Goal: Transaction & Acquisition: Purchase product/service

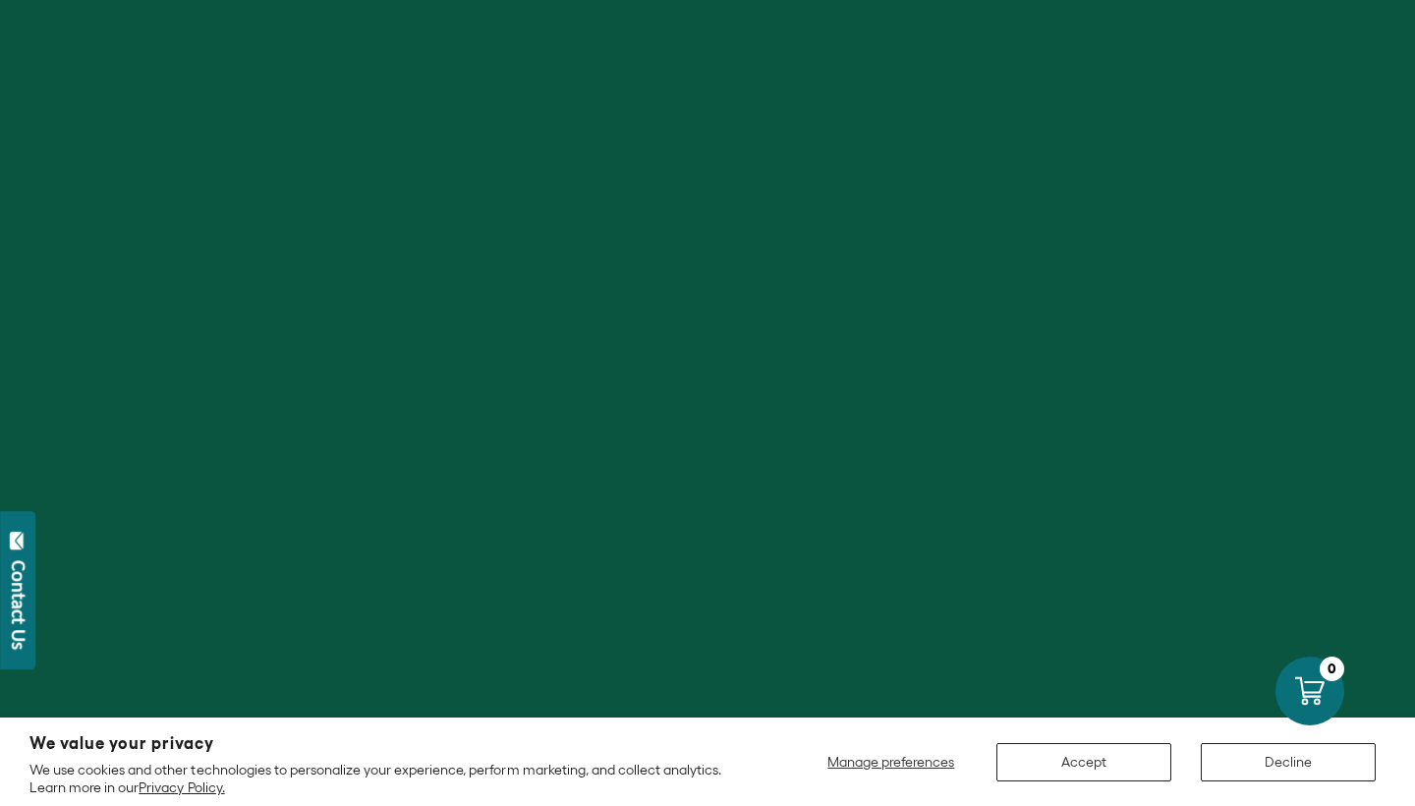
scroll to position [127, 0]
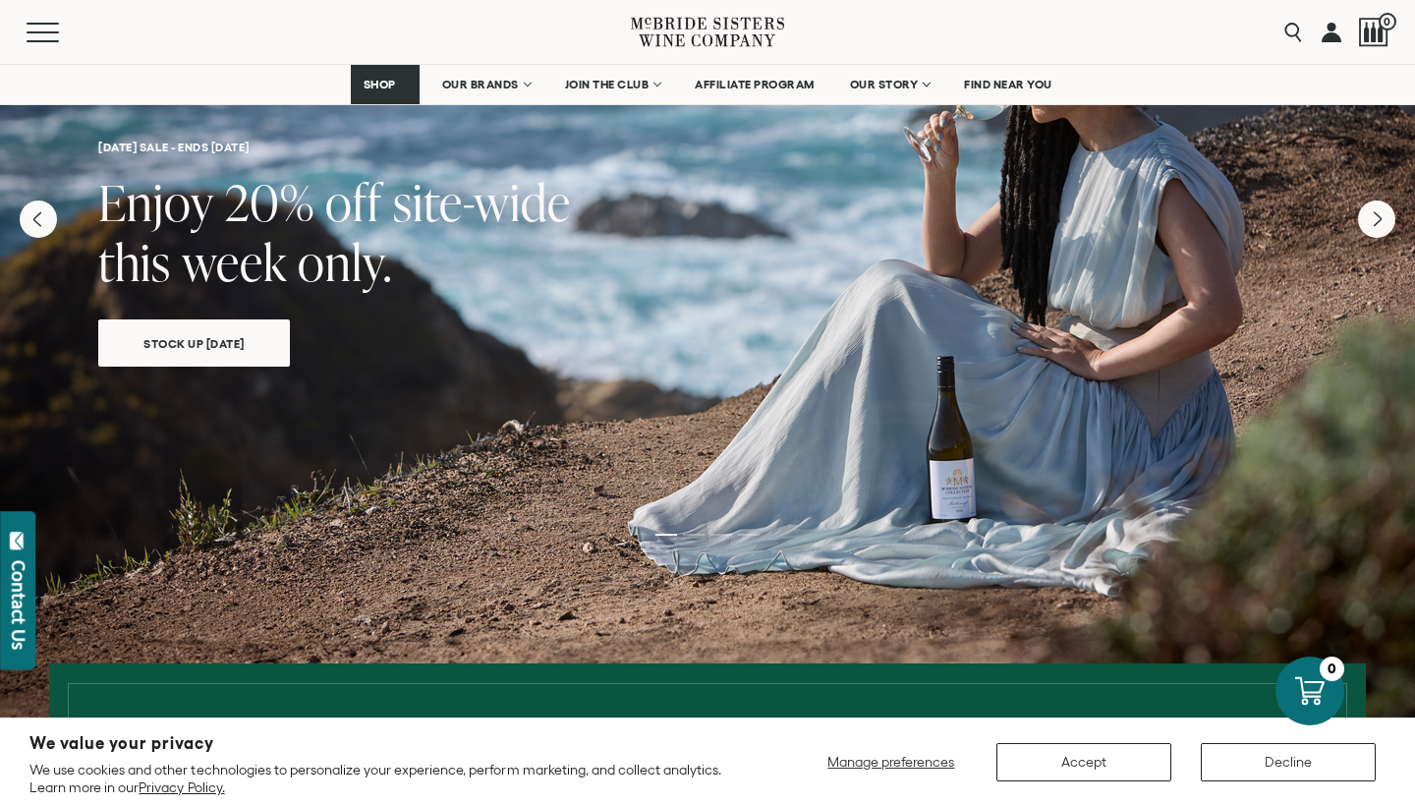
click at [1077, 762] on button "Accept" at bounding box center [1083, 762] width 175 height 38
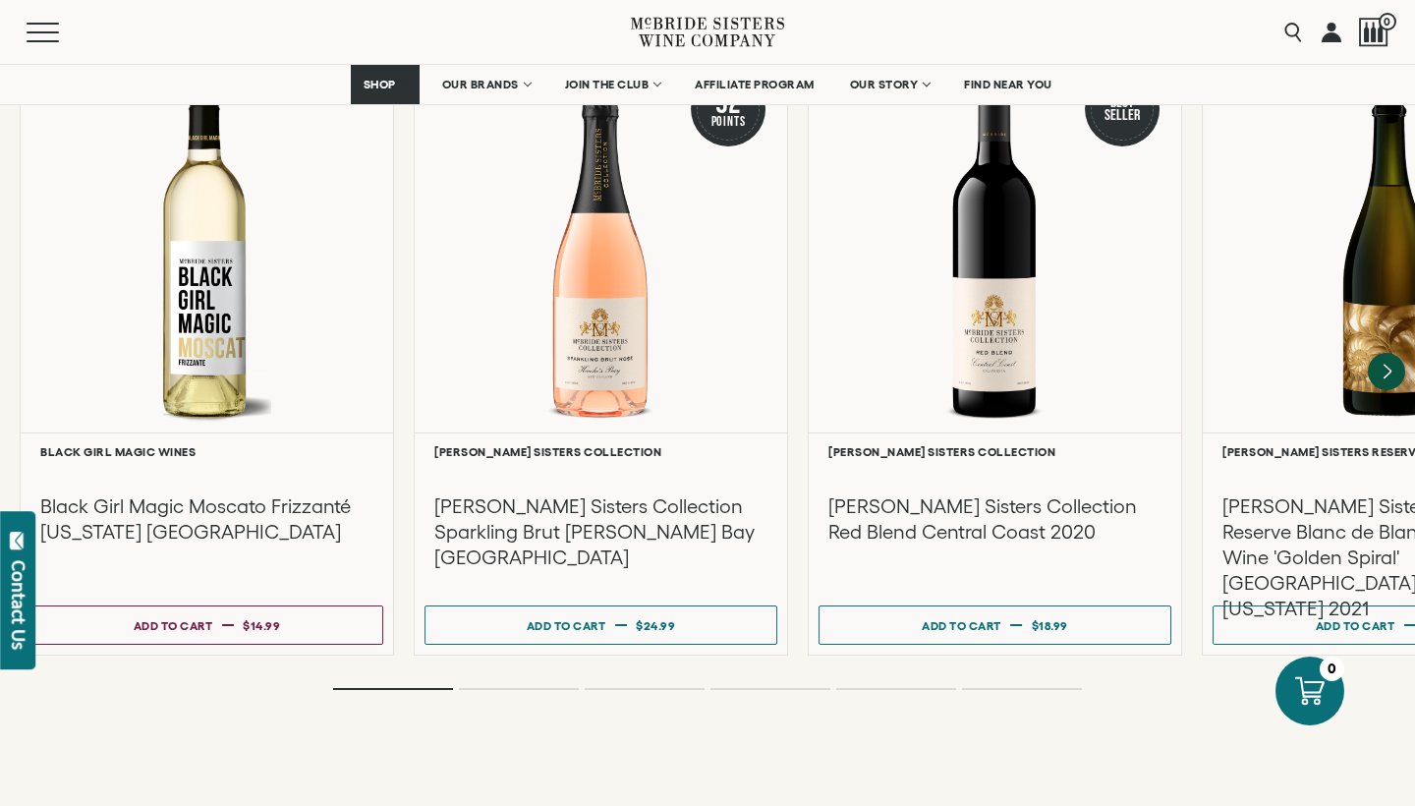
scroll to position [4388, 0]
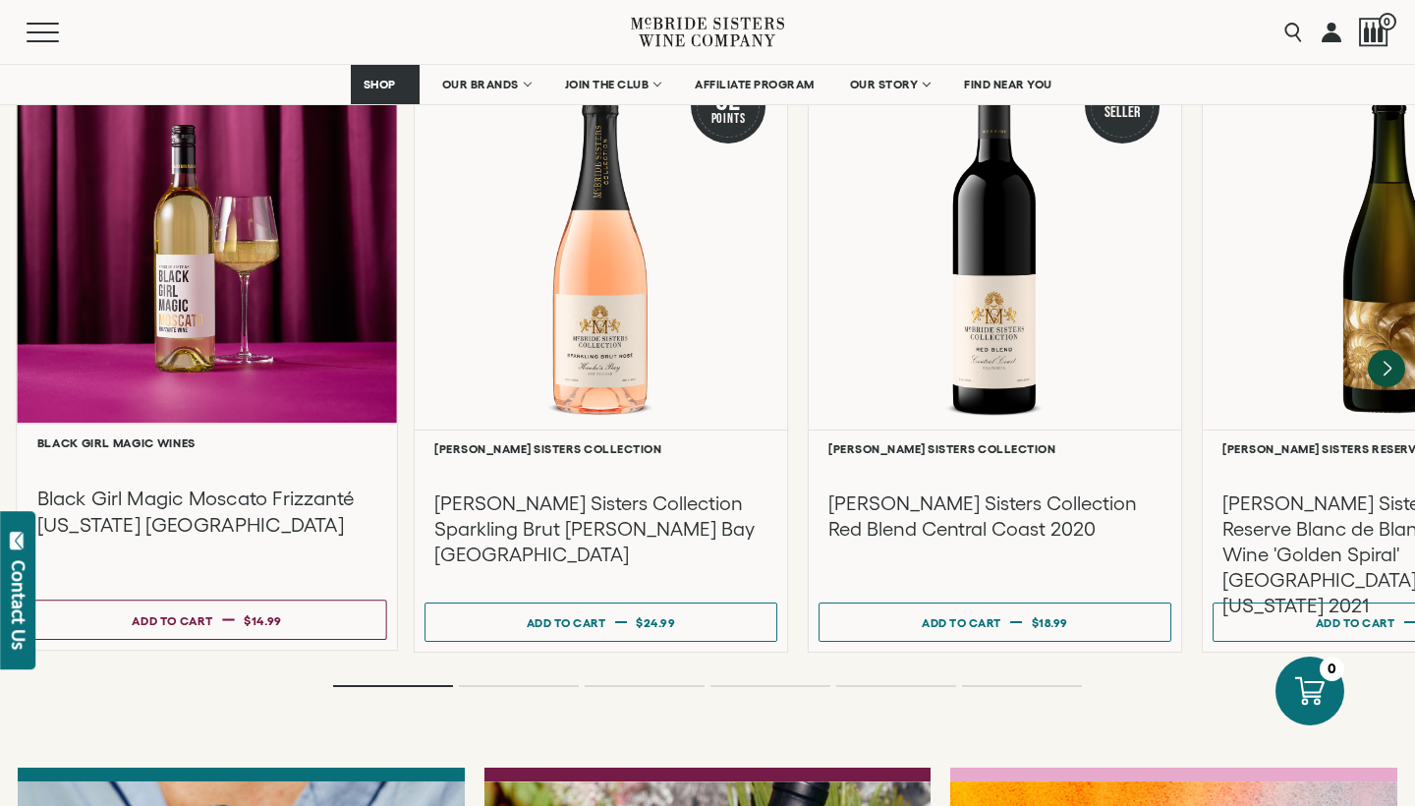
click at [170, 302] on div at bounding box center [207, 234] width 380 height 378
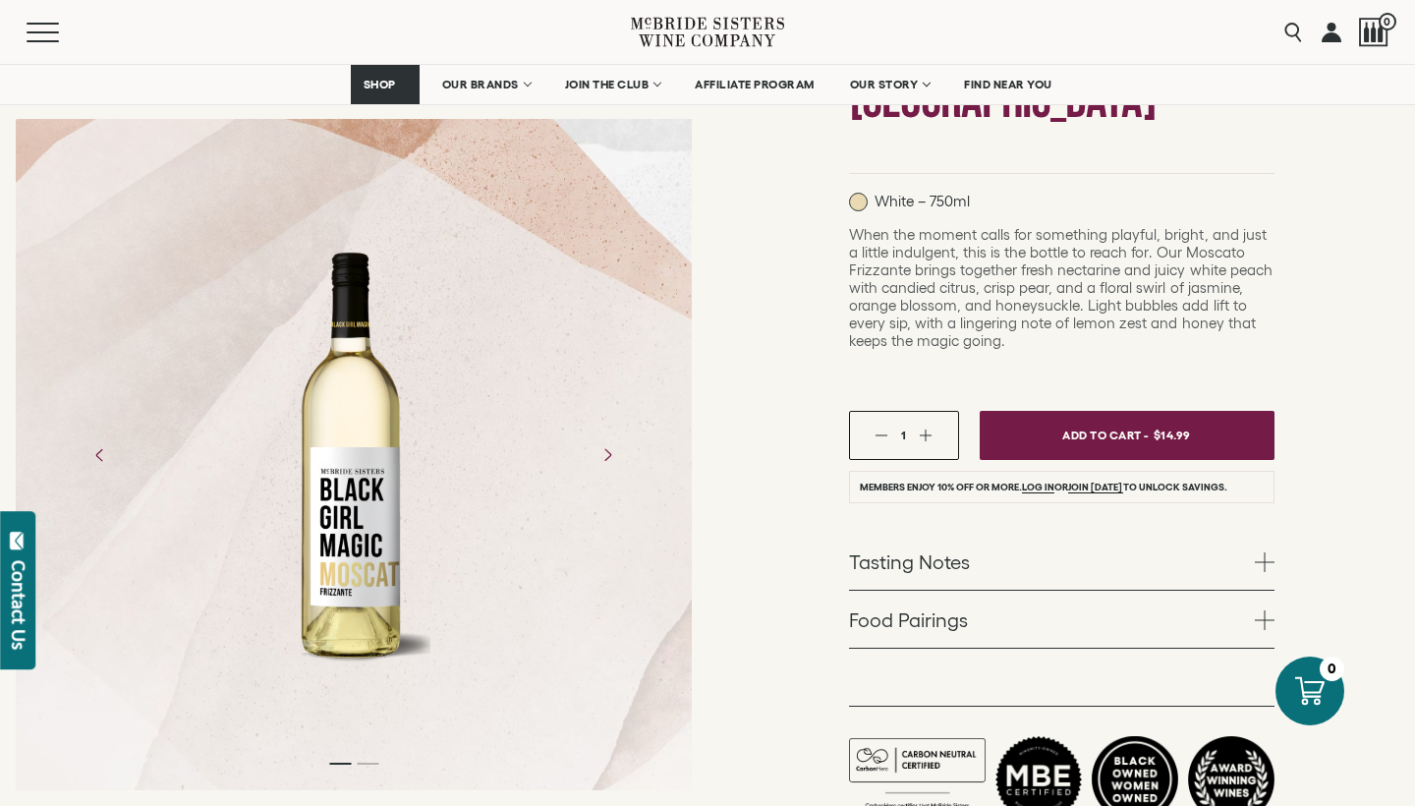
scroll to position [419, 0]
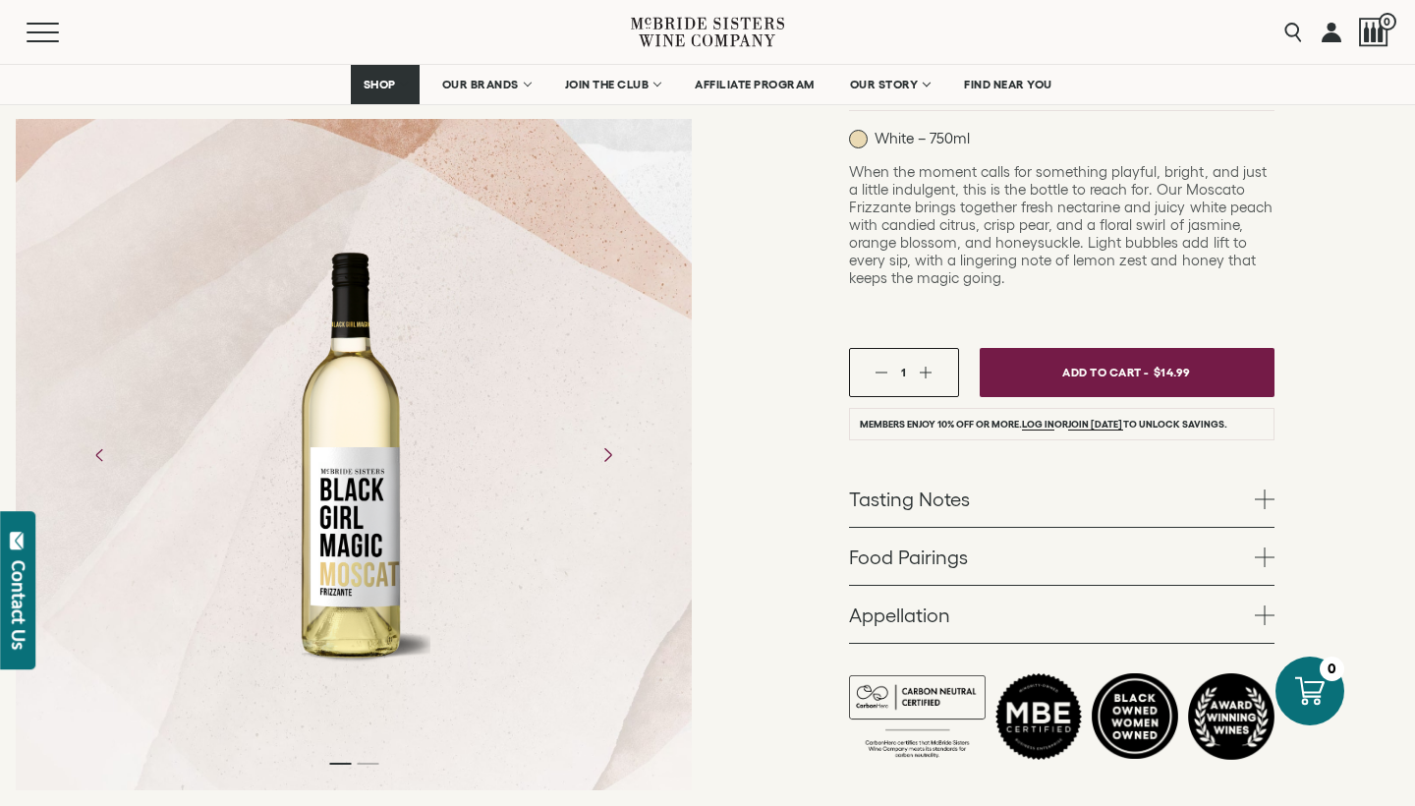
click at [612, 437] on icon "Next" at bounding box center [606, 454] width 34 height 34
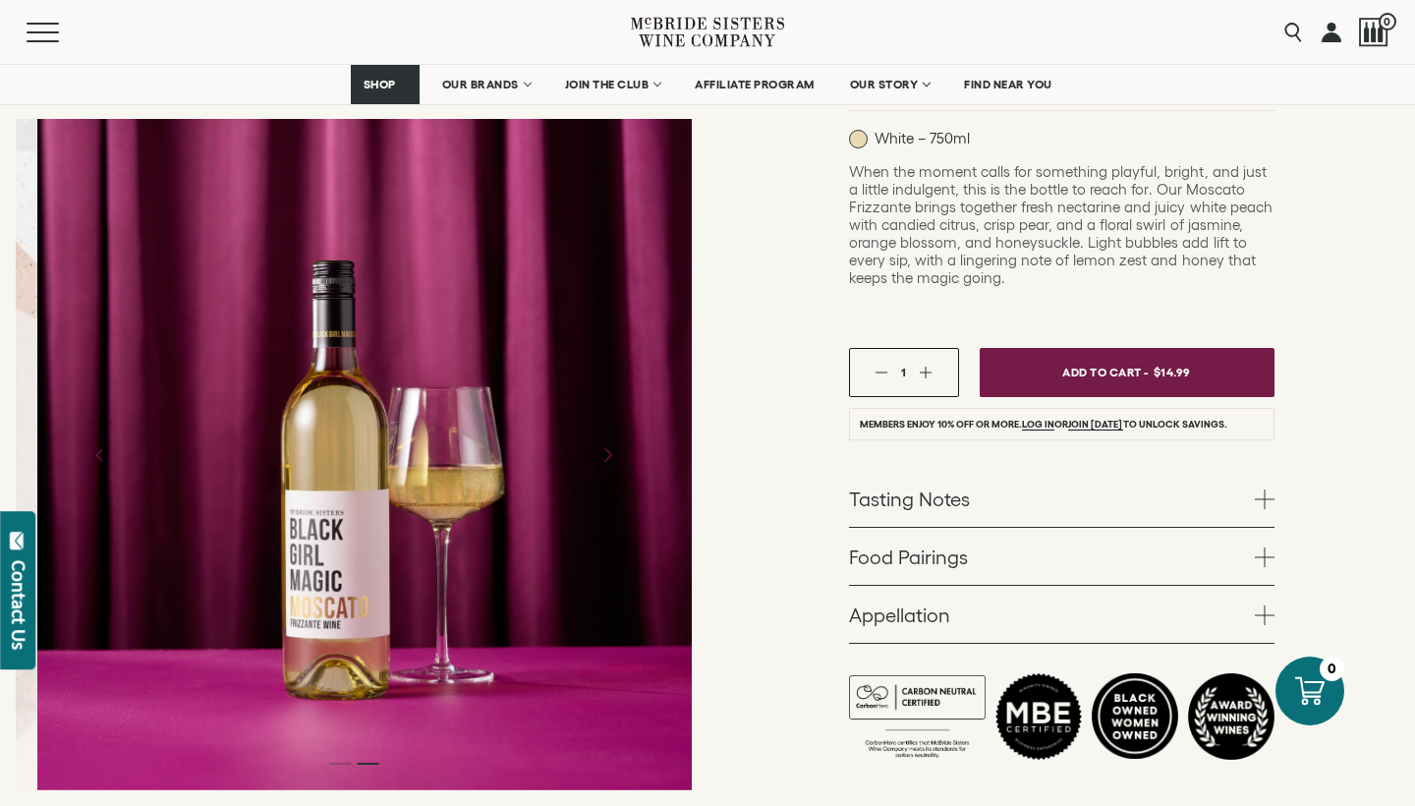
click at [612, 437] on icon "Next" at bounding box center [606, 454] width 34 height 34
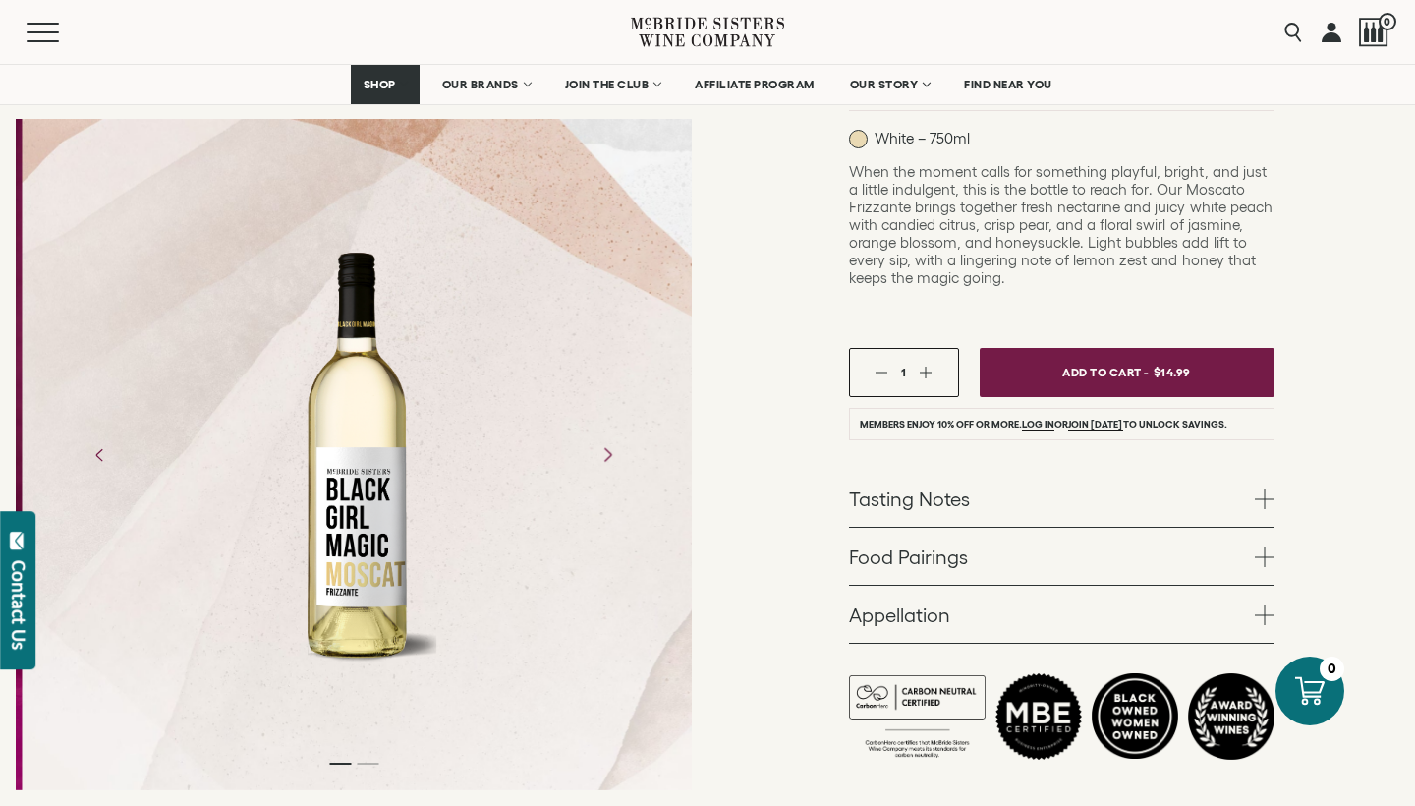
click at [612, 437] on icon "Next" at bounding box center [606, 454] width 34 height 34
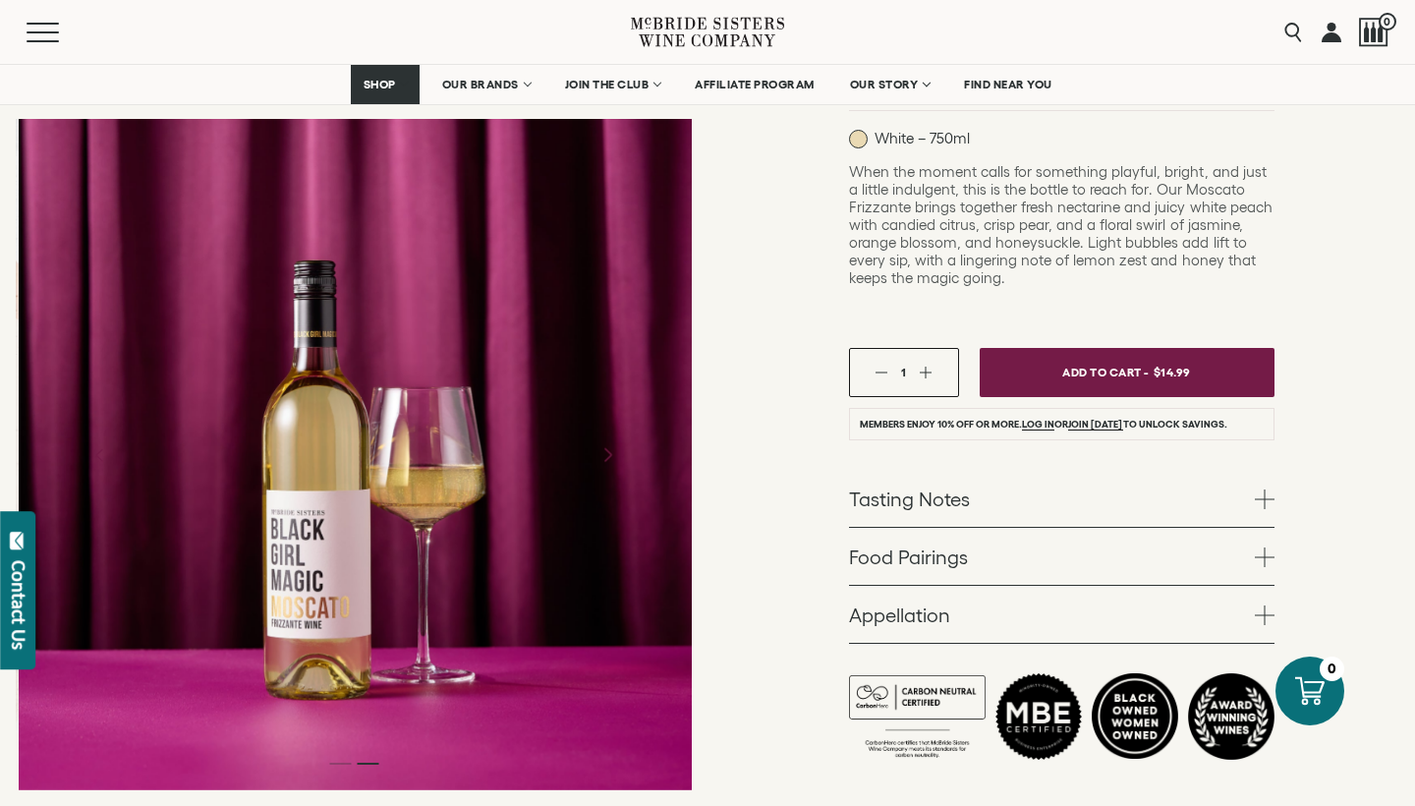
click at [612, 437] on icon "Next" at bounding box center [606, 454] width 34 height 34
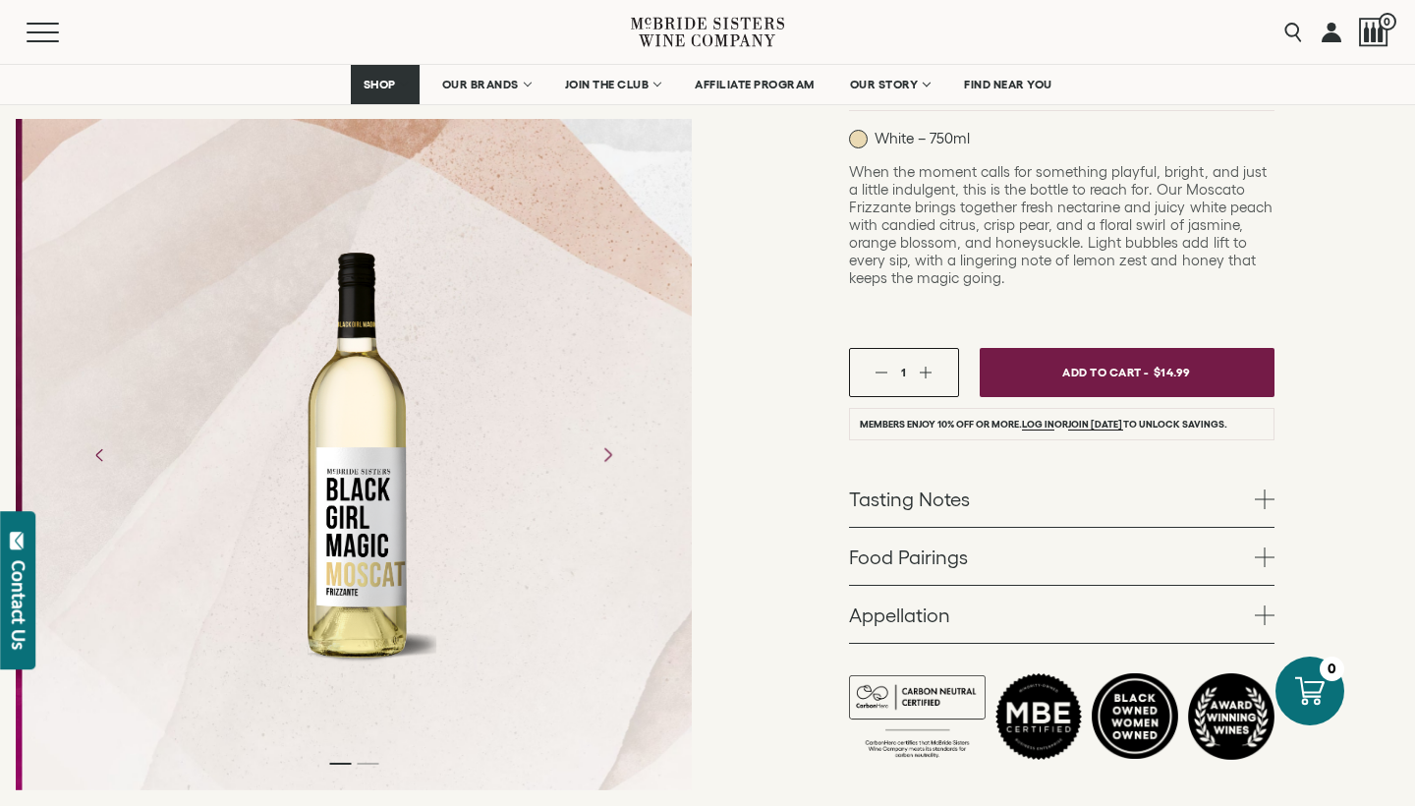
click at [612, 437] on icon "Next" at bounding box center [606, 454] width 34 height 34
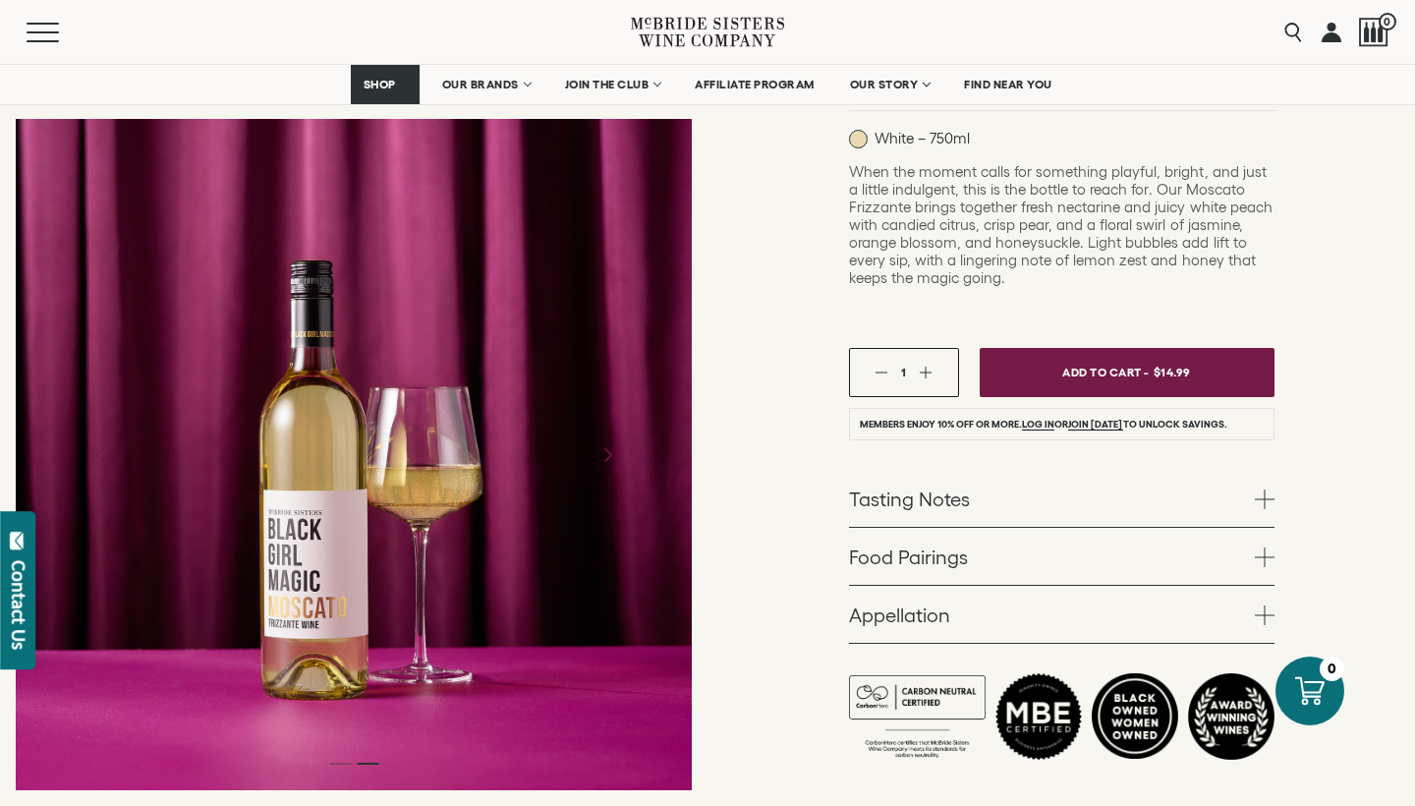
click at [612, 437] on icon "Next" at bounding box center [606, 454] width 34 height 34
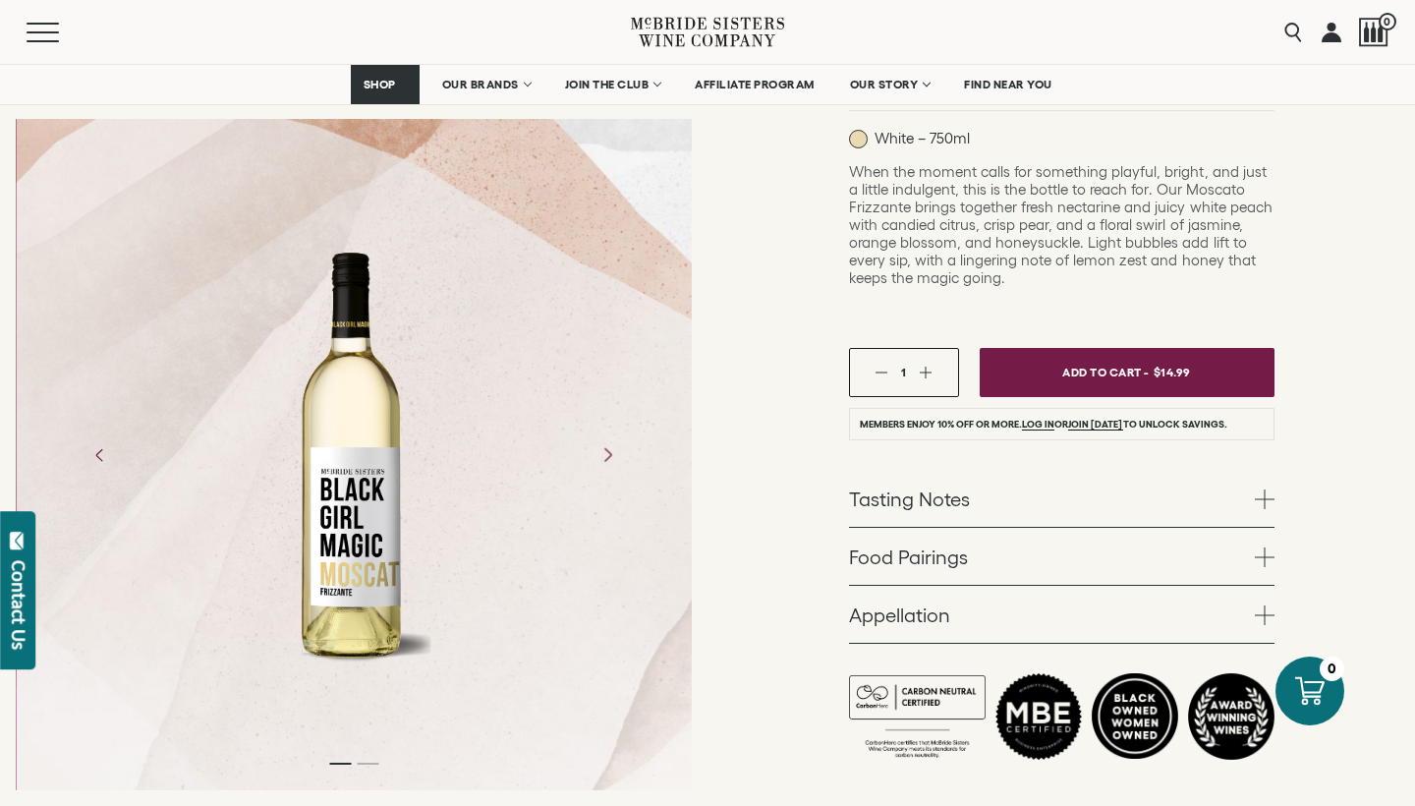
click at [612, 437] on icon "Next" at bounding box center [606, 454] width 34 height 34
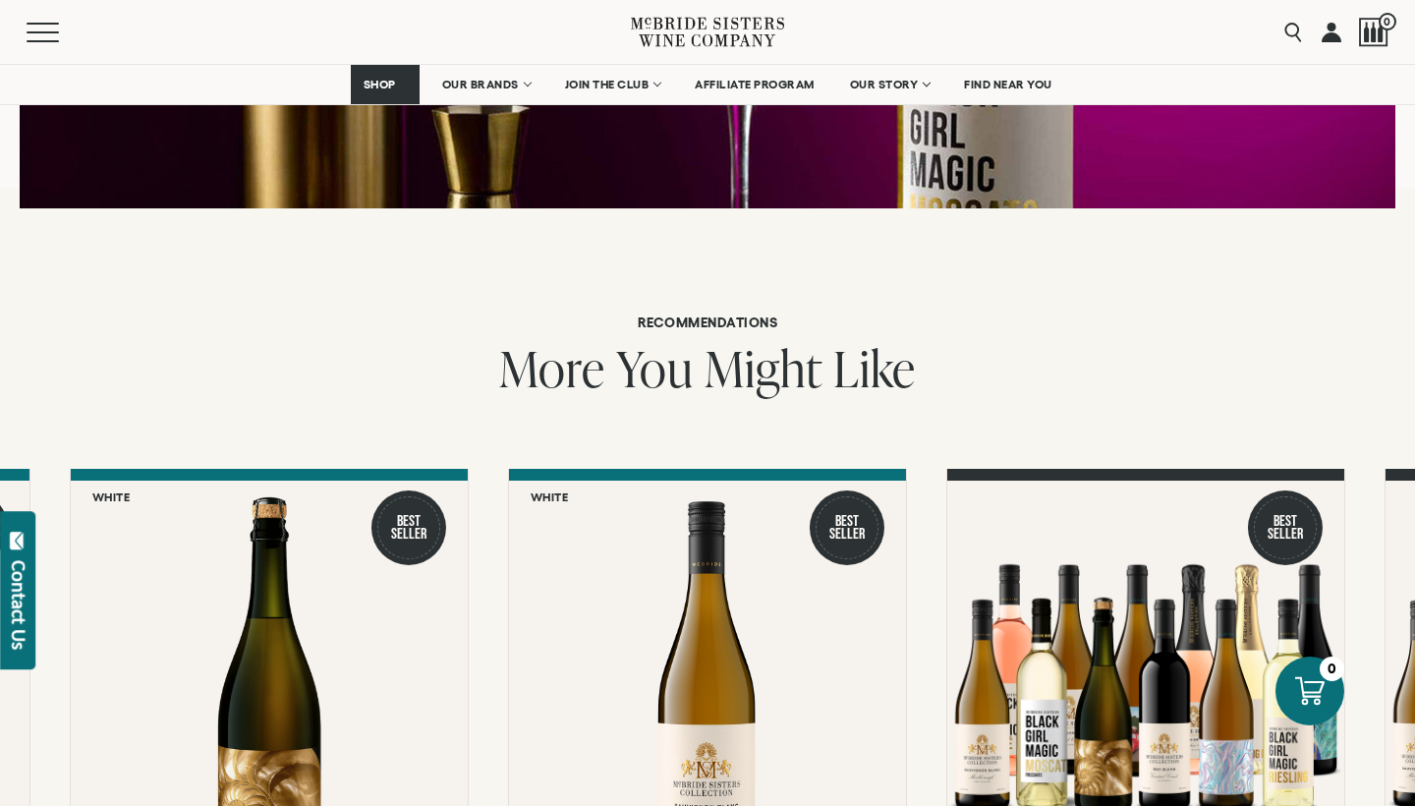
scroll to position [2553, 0]
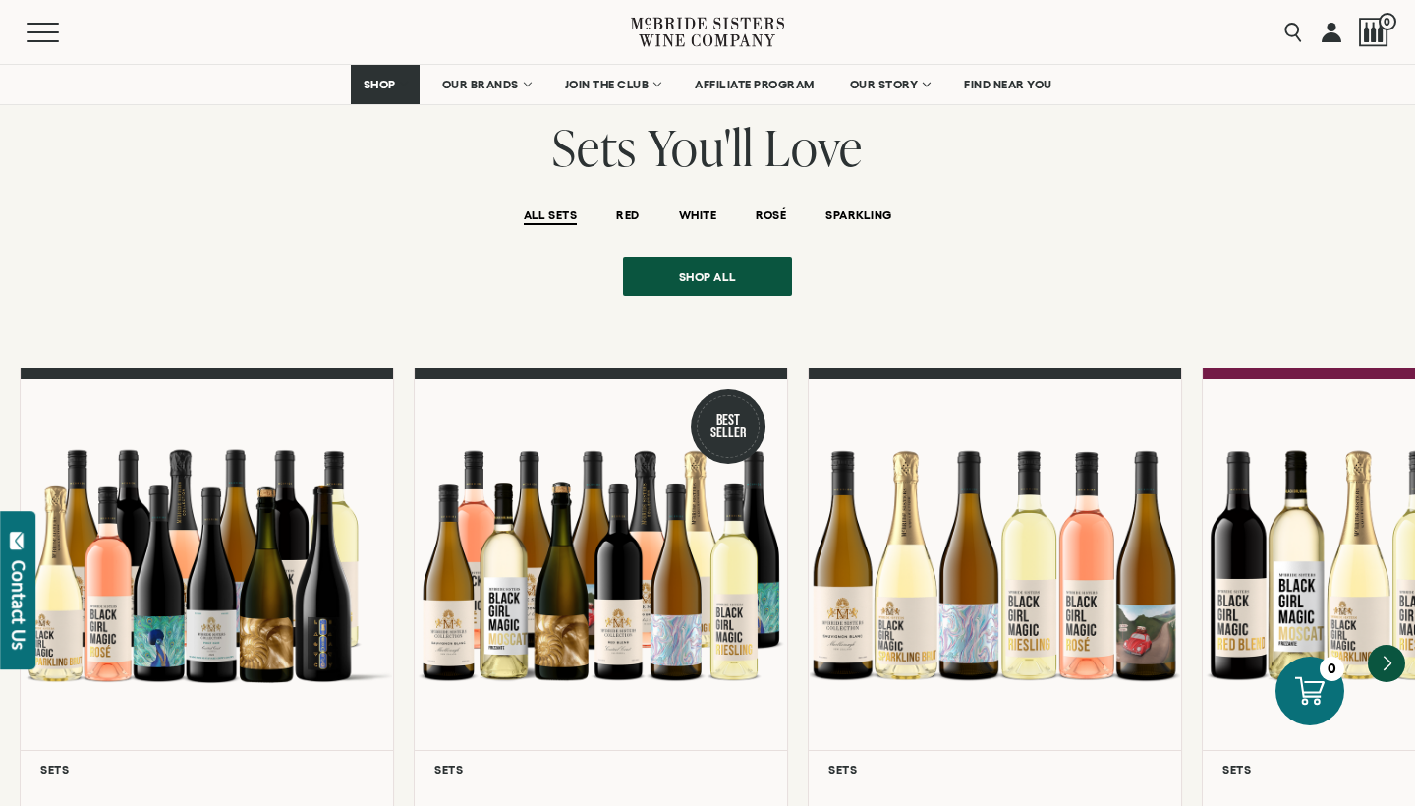
scroll to position [1632, 0]
